Goal: Task Accomplishment & Management: Manage account settings

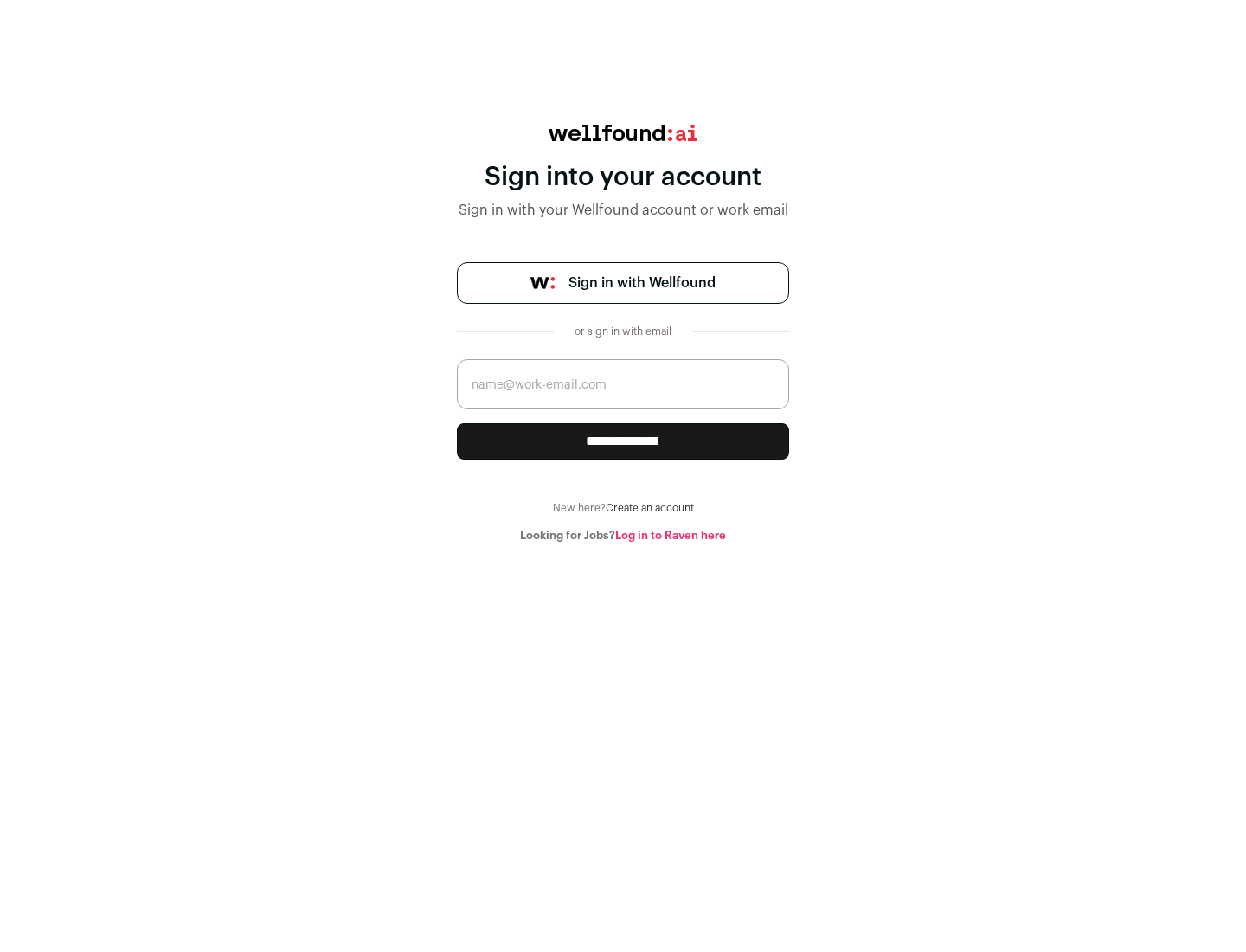
click at [641, 283] on span "Sign in with Wellfound" at bounding box center [642, 283] width 147 height 21
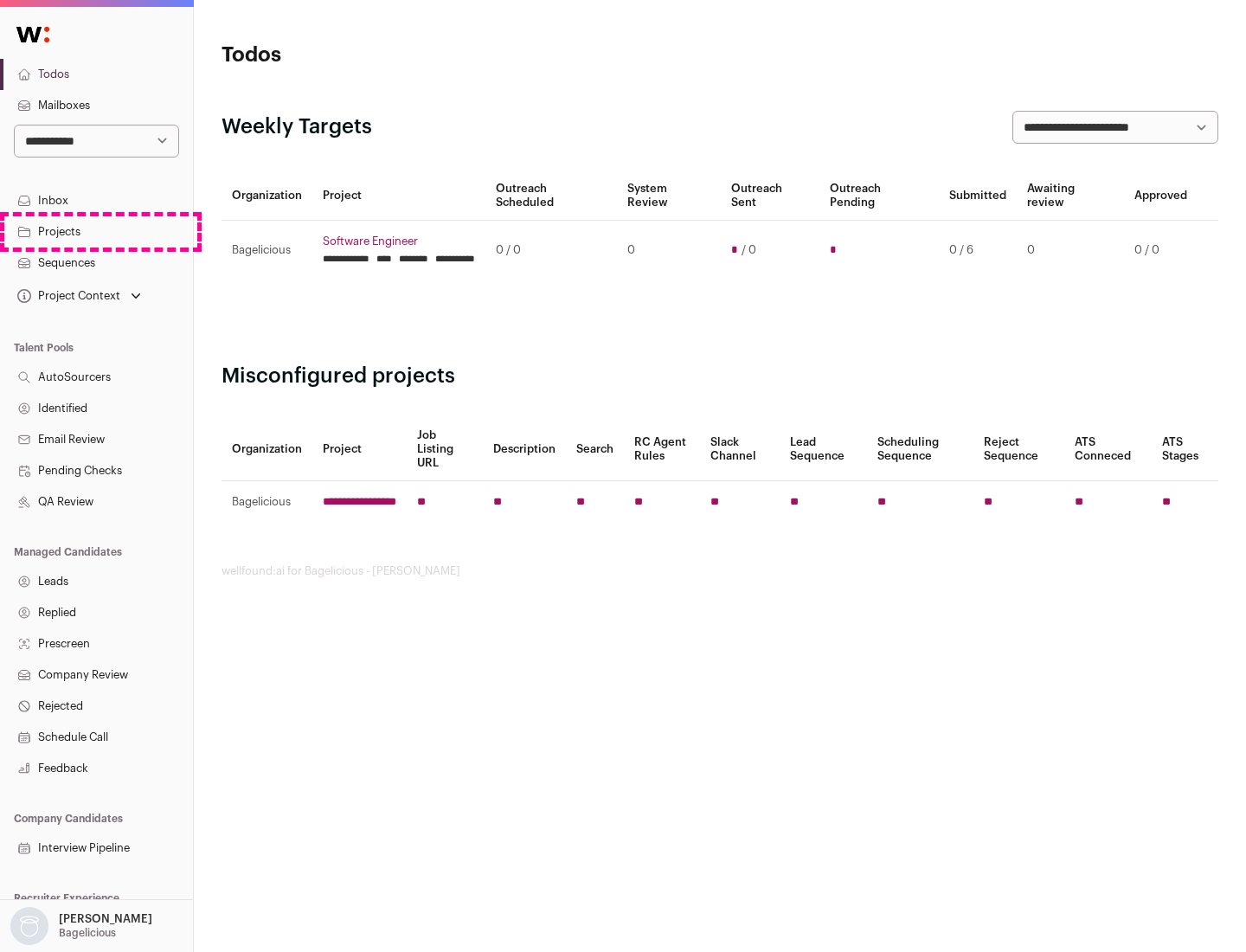
click at [96, 231] on link "Projects" at bounding box center [96, 232] width 193 height 31
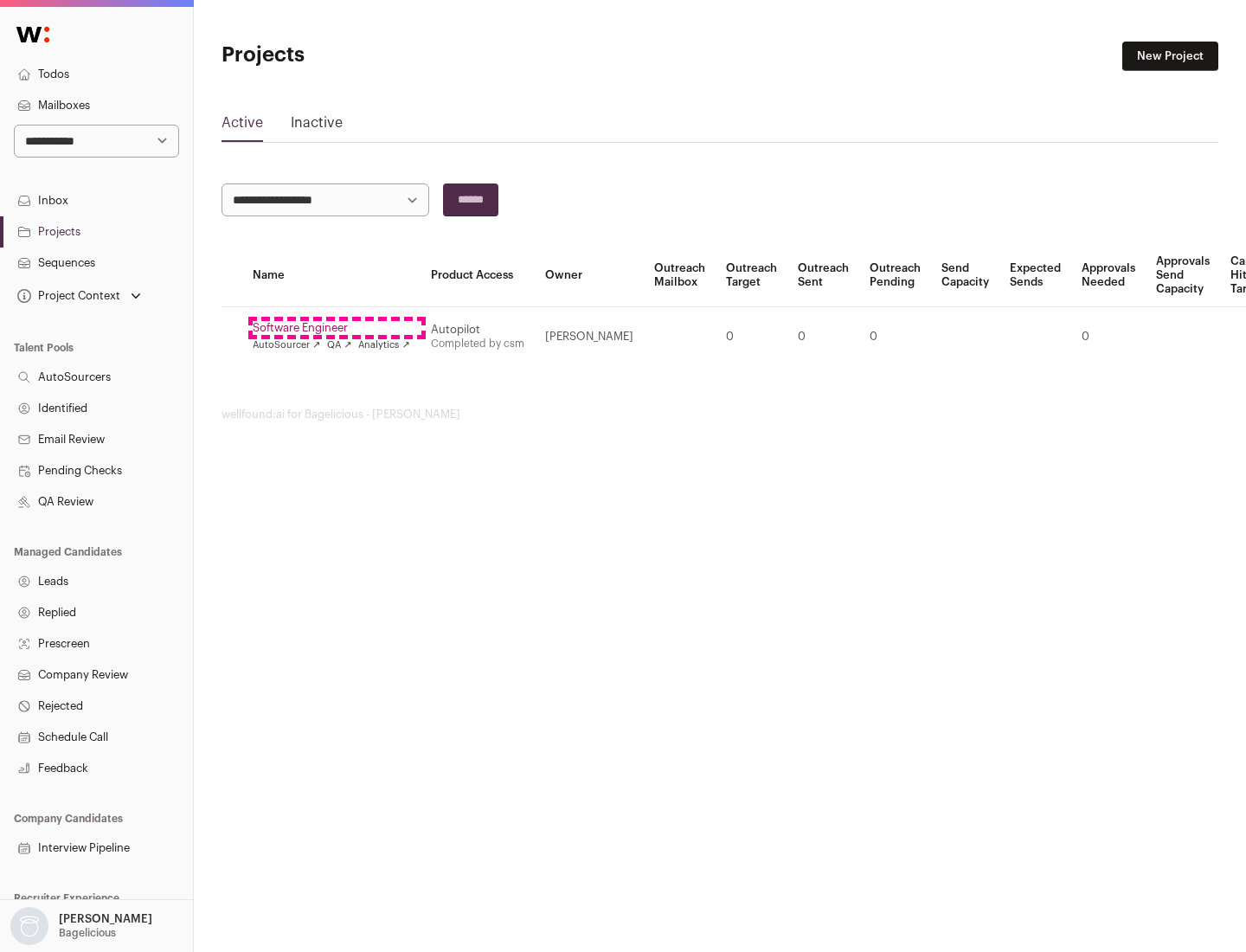
click at [336, 328] on link "Software Engineer" at bounding box center [331, 328] width 157 height 14
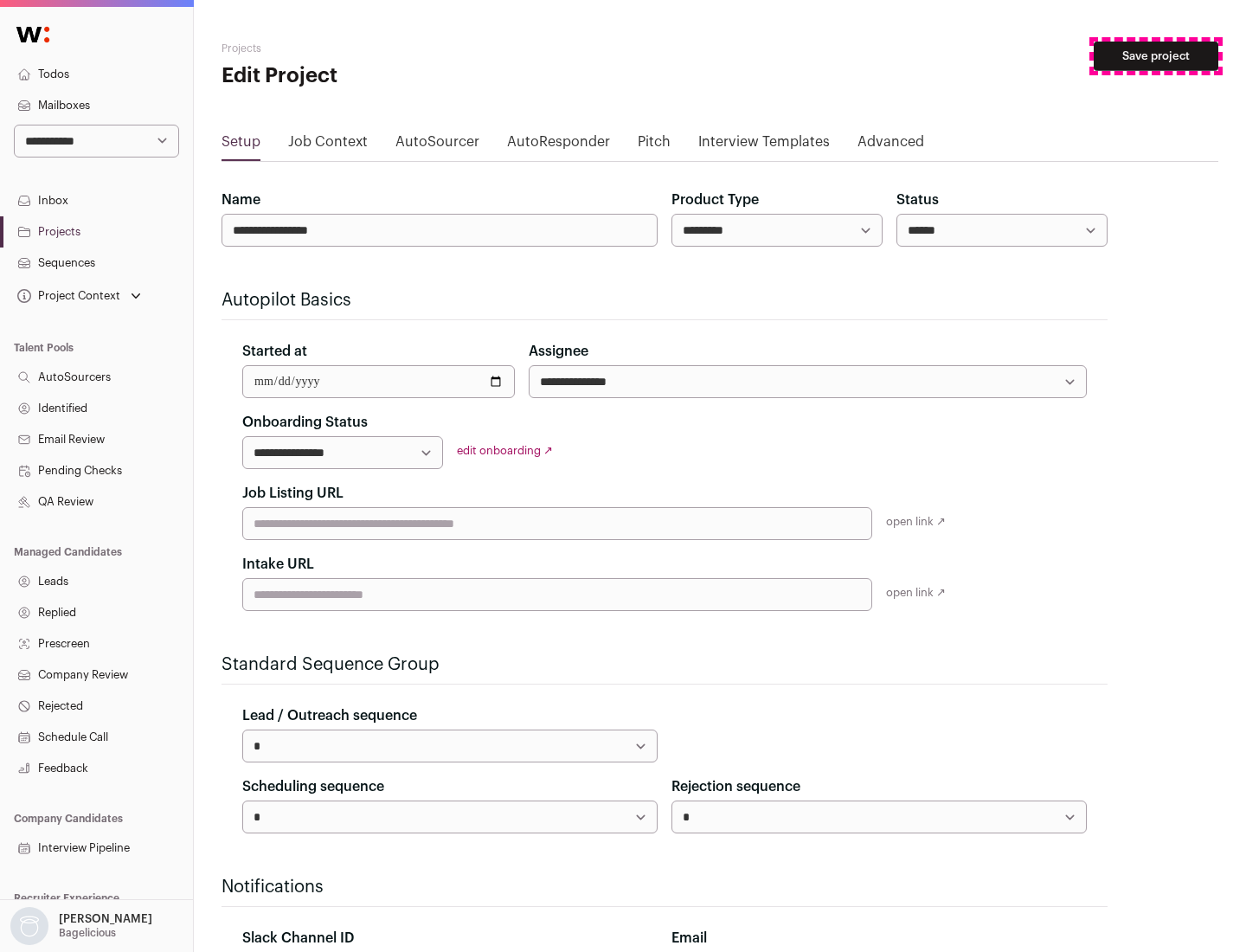
click at [1156, 57] on button "Save project" at bounding box center [1156, 56] width 124 height 29
